Goal: Transaction & Acquisition: Obtain resource

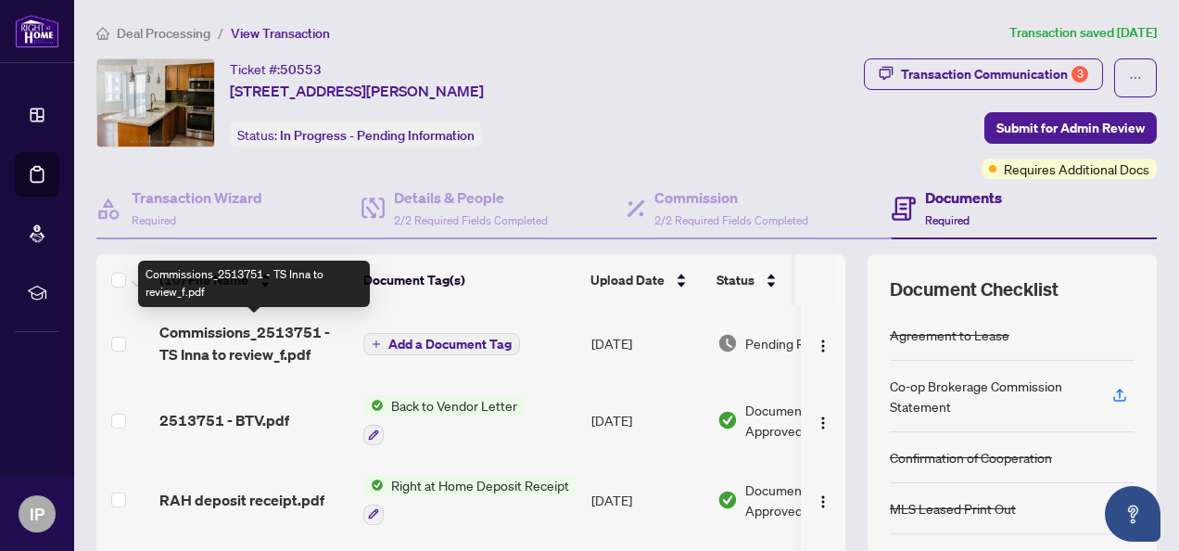
scroll to position [93, 0]
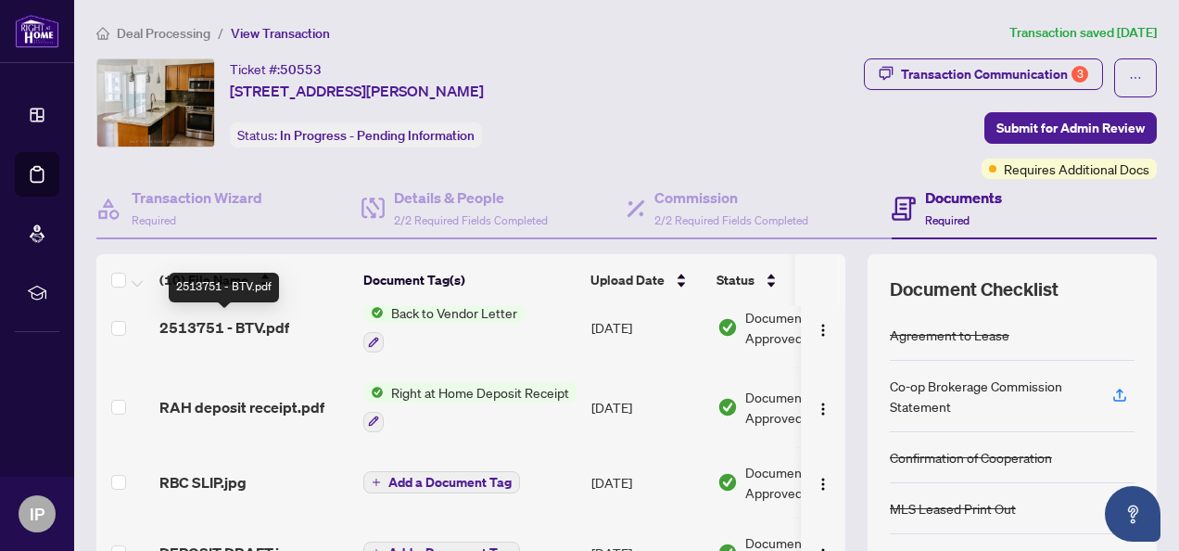
click at [243, 326] on span "2513751 - BTV.pdf" at bounding box center [224, 327] width 130 height 22
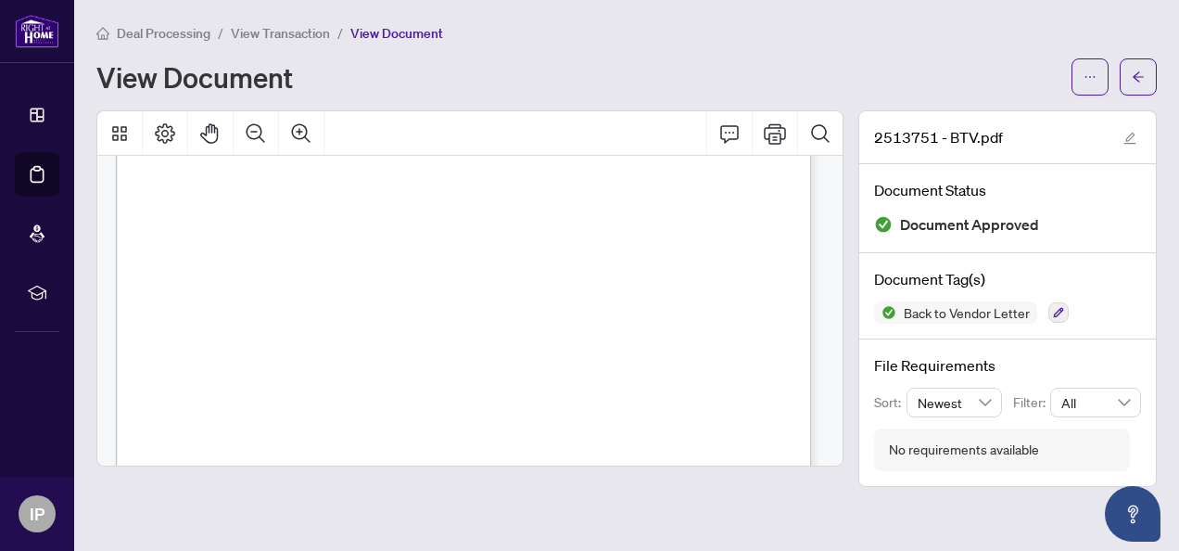
scroll to position [278, 0]
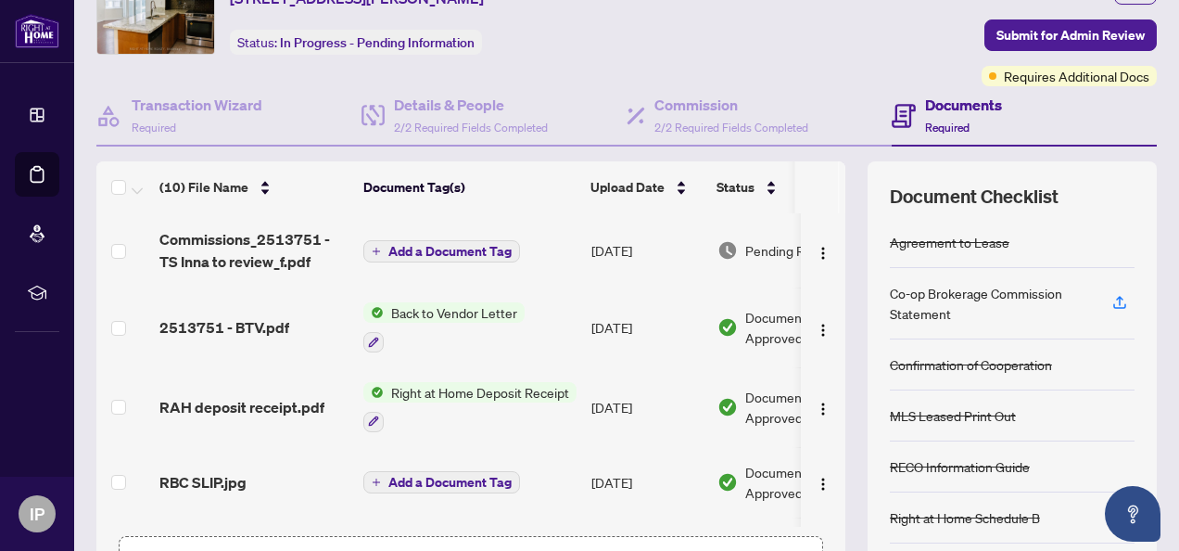
scroll to position [93, 0]
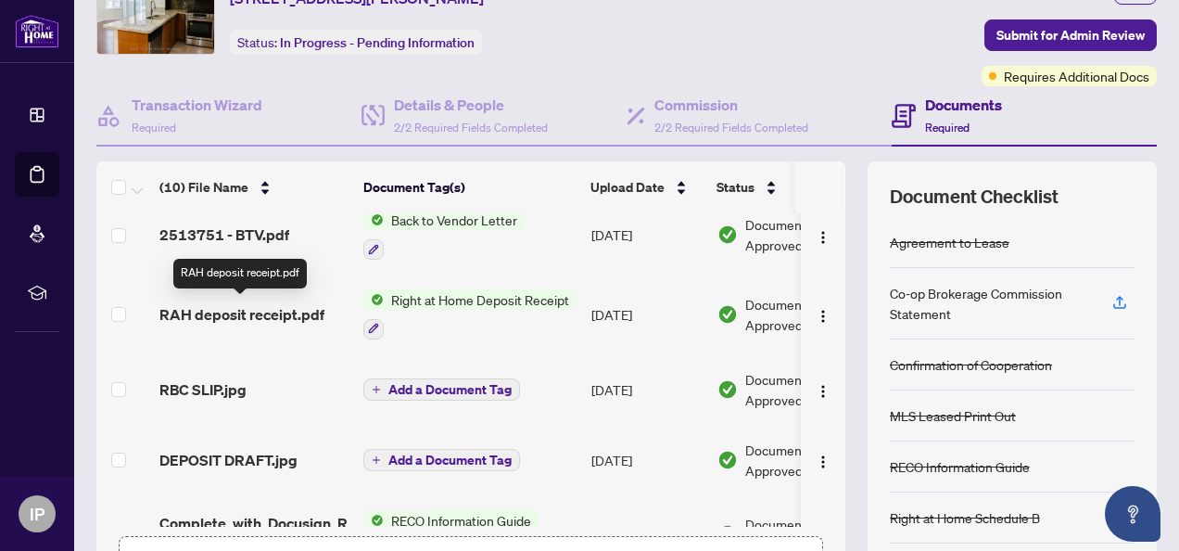
click at [268, 311] on span "RAH deposit receipt.pdf" at bounding box center [241, 314] width 165 height 22
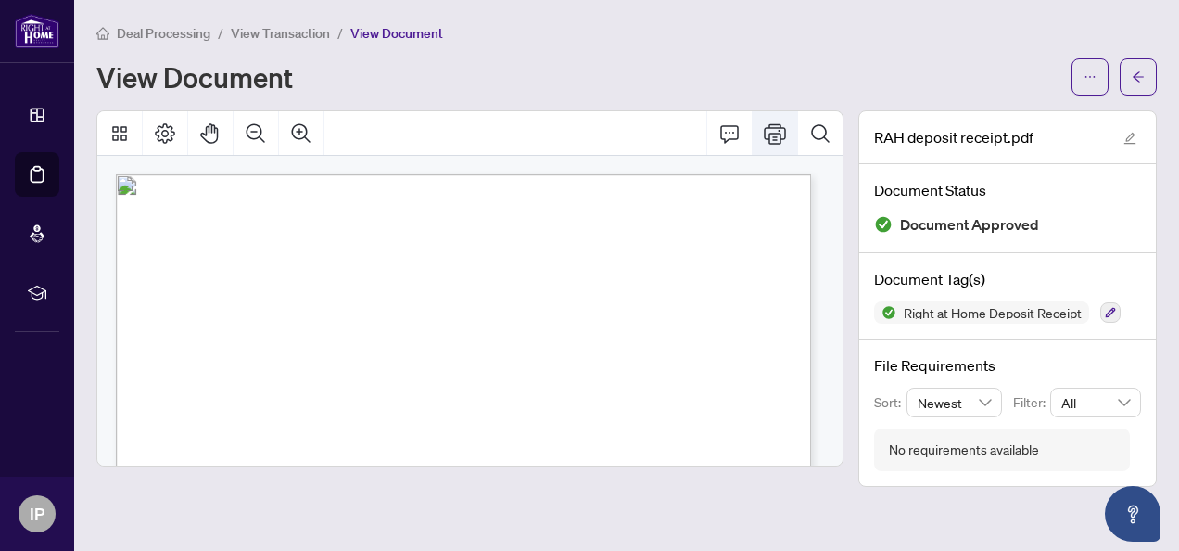
click at [771, 135] on icon "Print" at bounding box center [775, 133] width 22 height 22
